Goal: Task Accomplishment & Management: Use online tool/utility

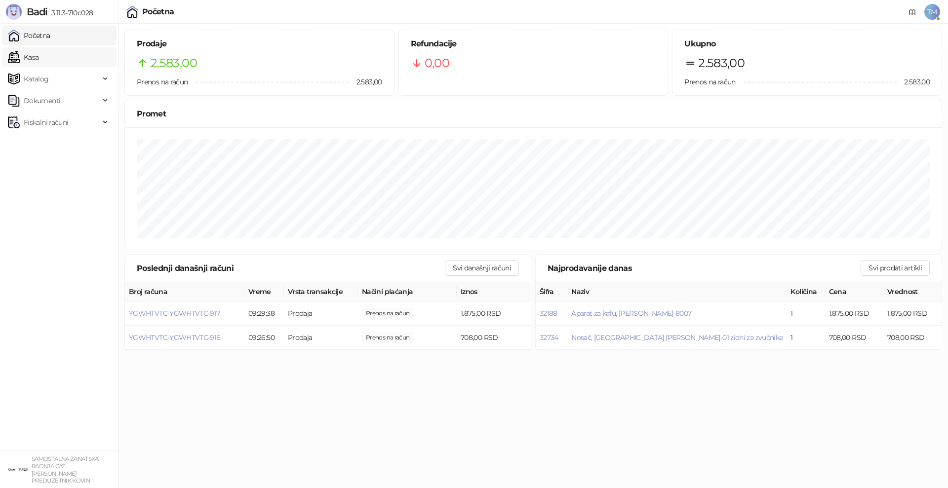
click at [37, 53] on link "Kasa" at bounding box center [23, 57] width 31 height 20
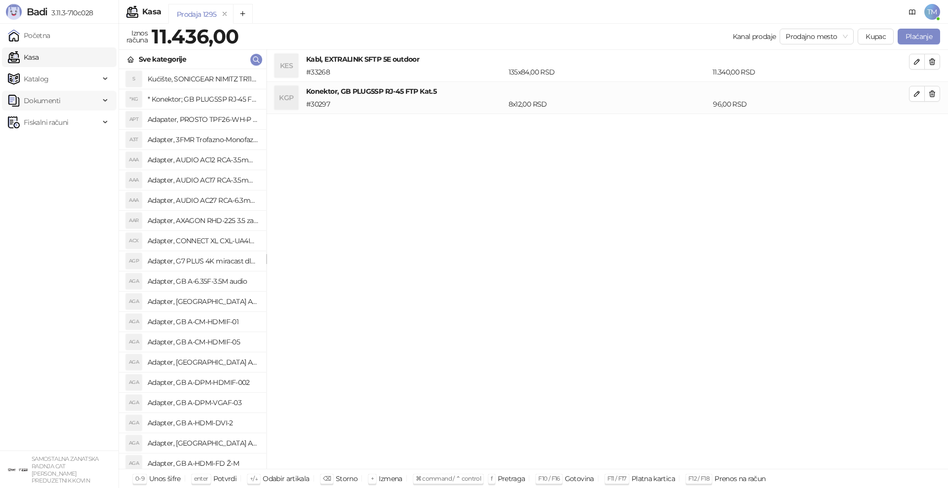
click at [46, 99] on span "Dokumenti" at bounding box center [42, 101] width 37 height 20
click at [43, 79] on span "Katalog" at bounding box center [36, 79] width 25 height 20
click at [46, 148] on link "Artikli" at bounding box center [29, 144] width 35 height 20
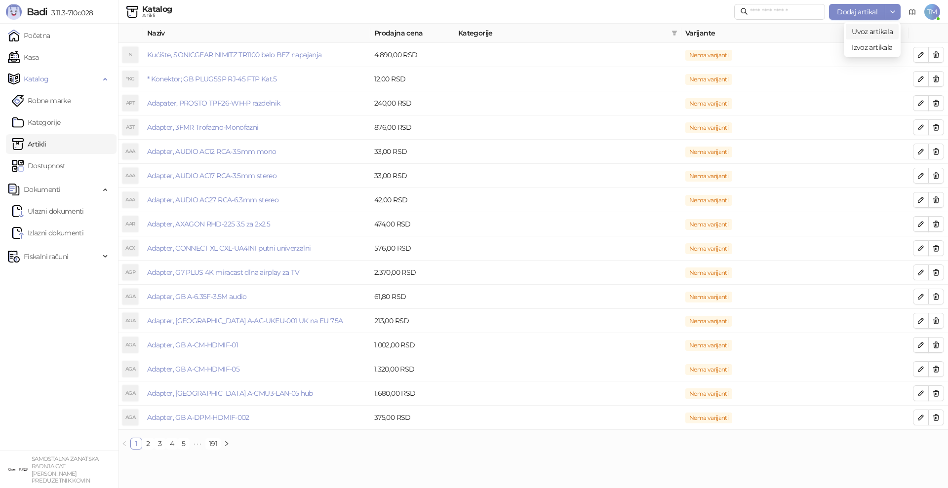
click at [879, 31] on span "Uvoz artikala" at bounding box center [872, 31] width 41 height 9
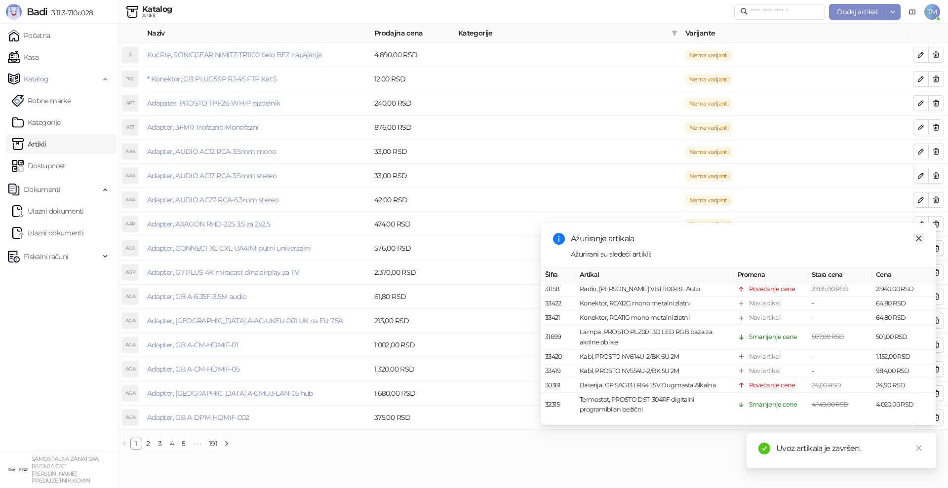
click at [921, 238] on icon "close" at bounding box center [919, 238] width 7 height 7
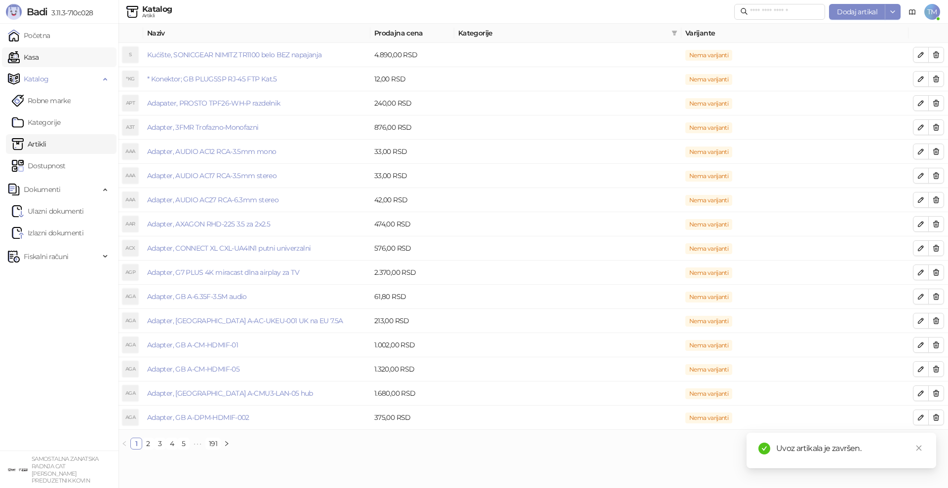
drag, startPoint x: 27, startPoint y: 59, endPoint x: 78, endPoint y: 63, distance: 51.5
click at [27, 58] on link "Kasa" at bounding box center [23, 57] width 31 height 20
